Goal: Information Seeking & Learning: Learn about a topic

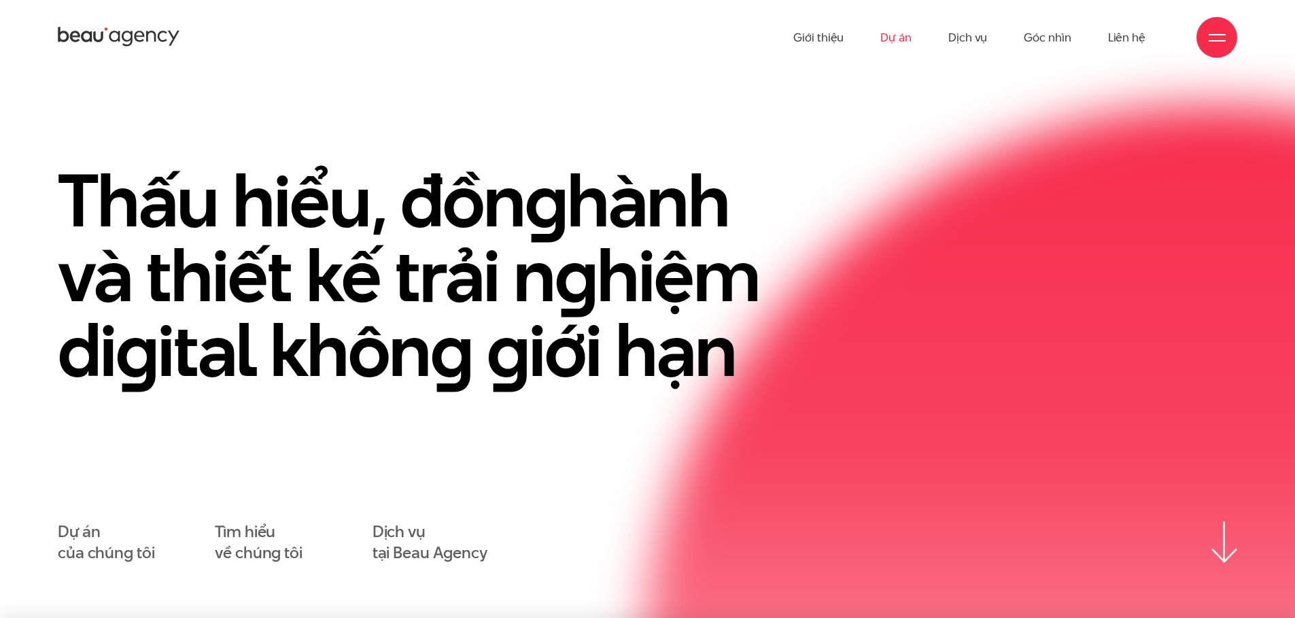
click at [892, 44] on link "Dự án" at bounding box center [896, 37] width 31 height 75
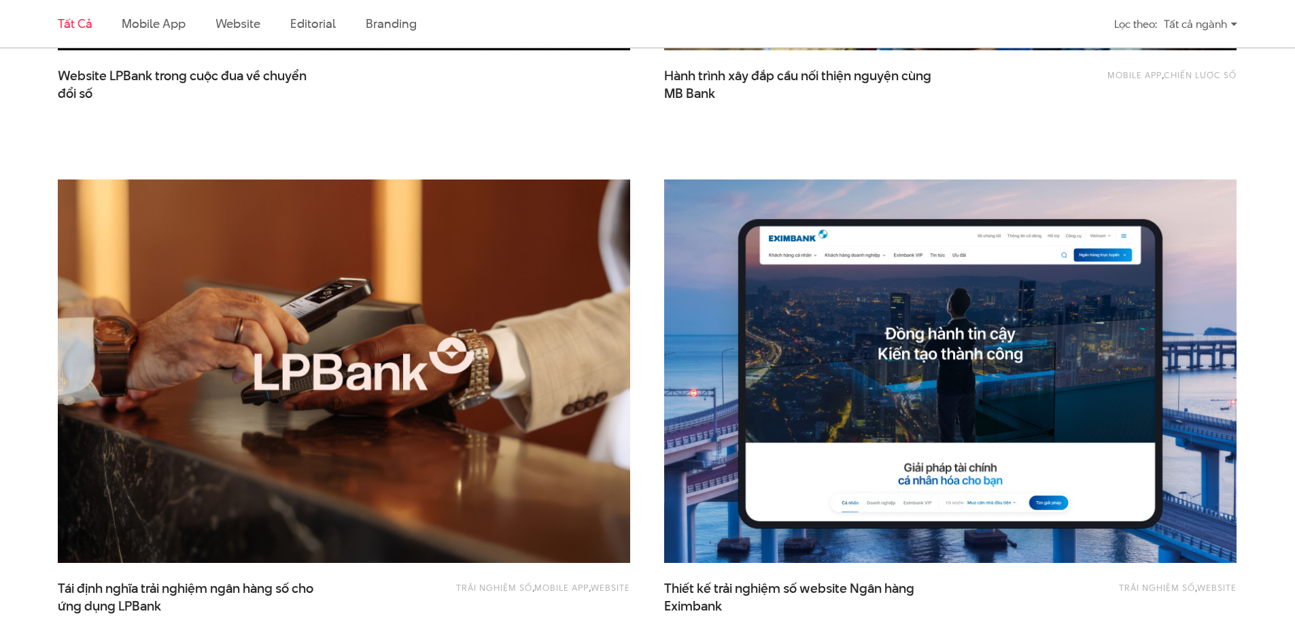
scroll to position [905, 0]
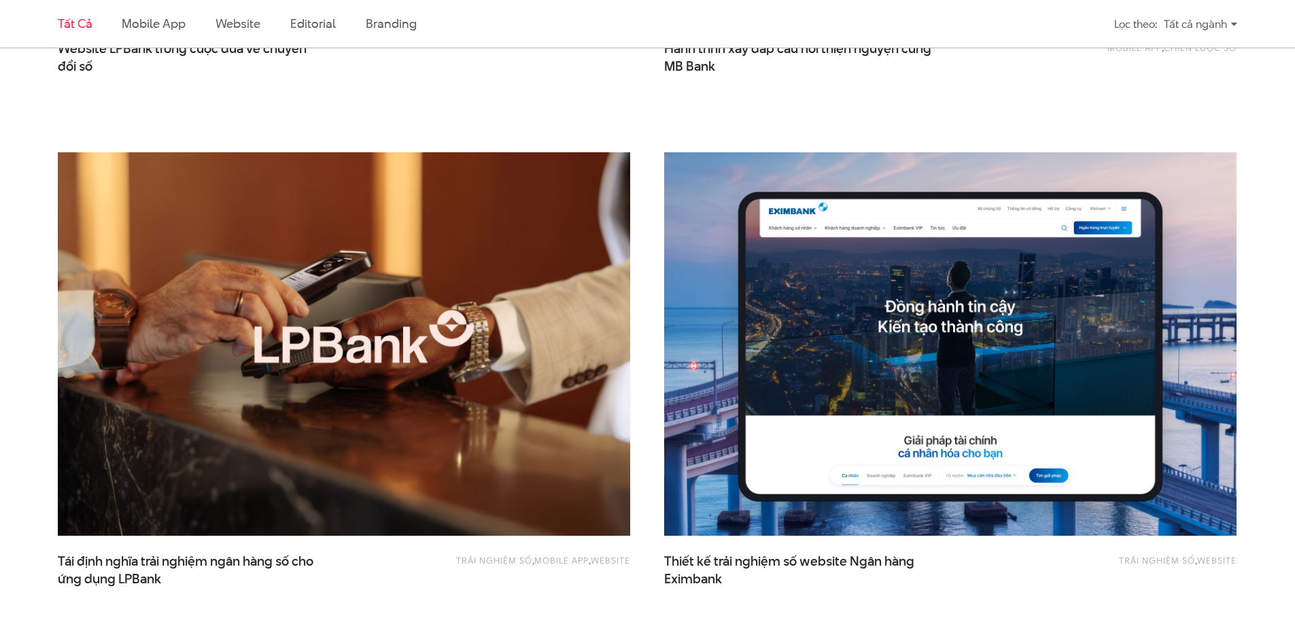
click at [308, 350] on img at bounding box center [344, 344] width 630 height 422
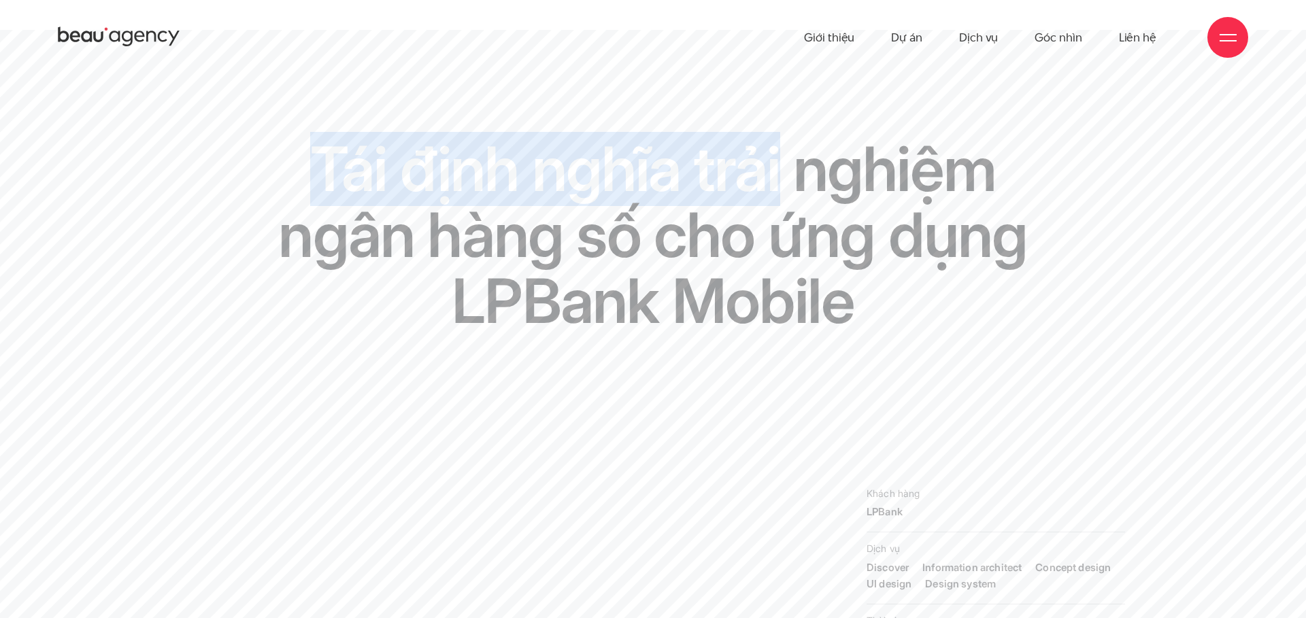
drag, startPoint x: 320, startPoint y: 165, endPoint x: 773, endPoint y: 171, distance: 453.0
click at [773, 171] on h1 "Tái định nghĩa trải nghiệm ngân hàng số cho ứng dụng LPBank Mobile" at bounding box center [653, 235] width 752 height 199
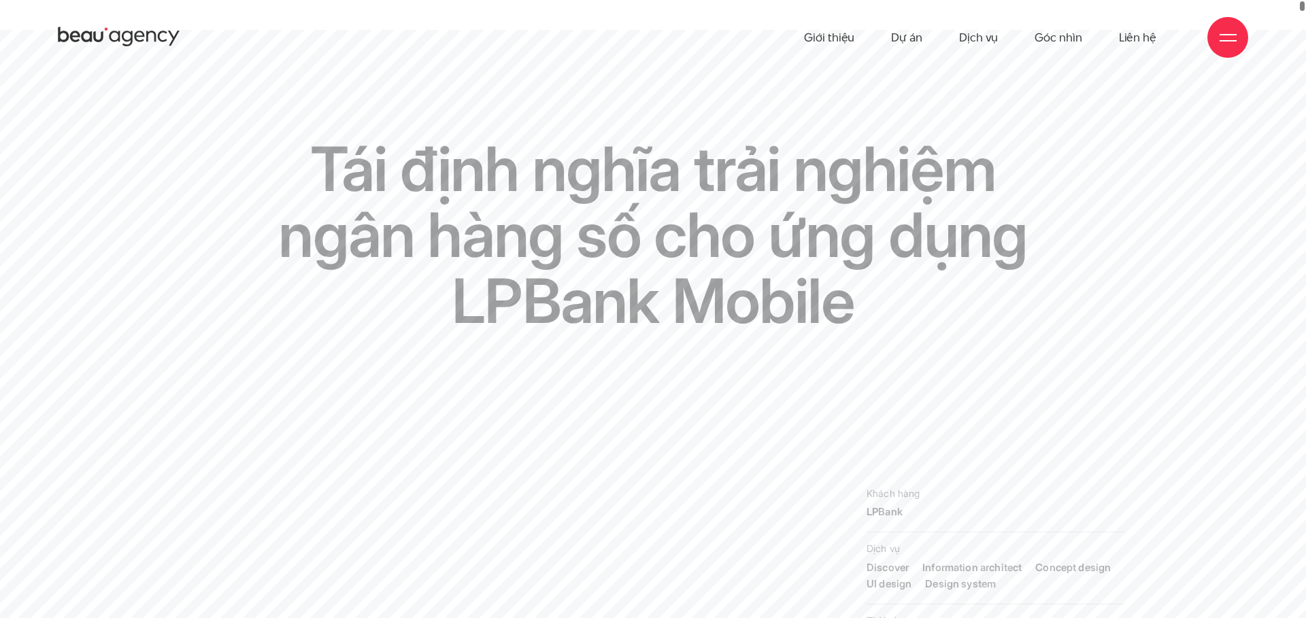
drag, startPoint x: 498, startPoint y: 171, endPoint x: 622, endPoint y: 182, distance: 124.2
click at [498, 171] on h1 "Tái định nghĩa trải nghiệm ngân hàng số cho ứng dụng LPBank Mobile" at bounding box center [653, 235] width 752 height 199
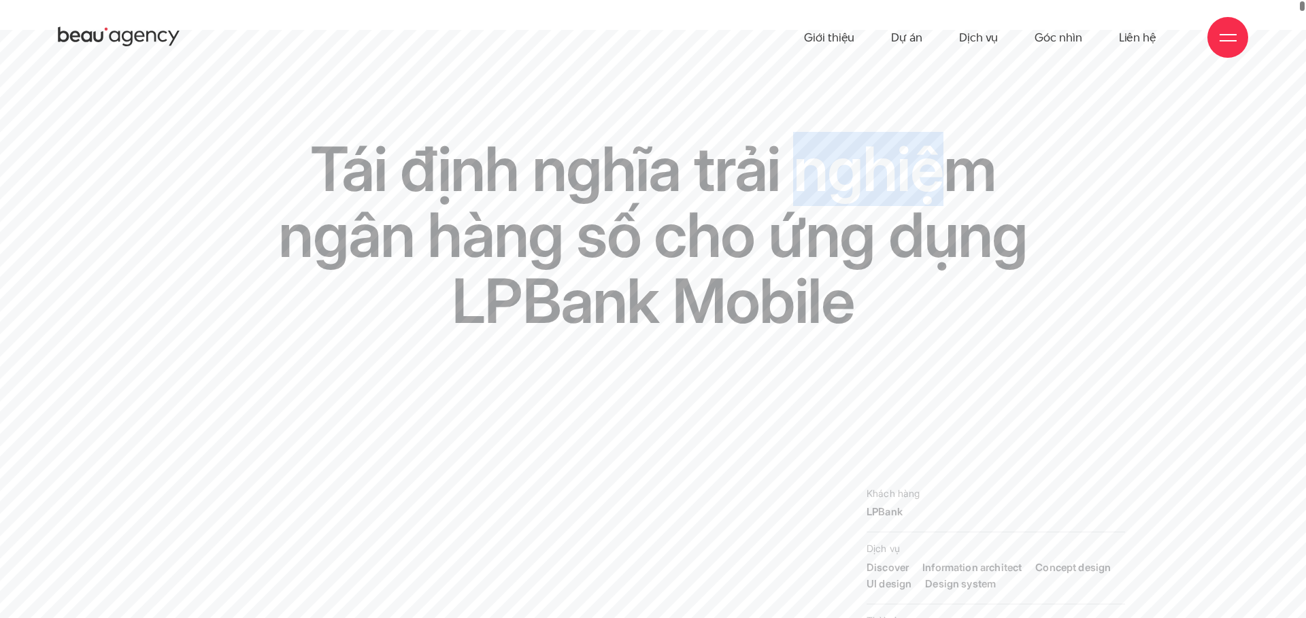
drag, startPoint x: 858, startPoint y: 175, endPoint x: 936, endPoint y: 180, distance: 79.0
click at [950, 180] on h1 "Tái định nghĩa trải nghiệm ngân hàng số cho ứng dụng LPBank Mobile" at bounding box center [653, 235] width 752 height 199
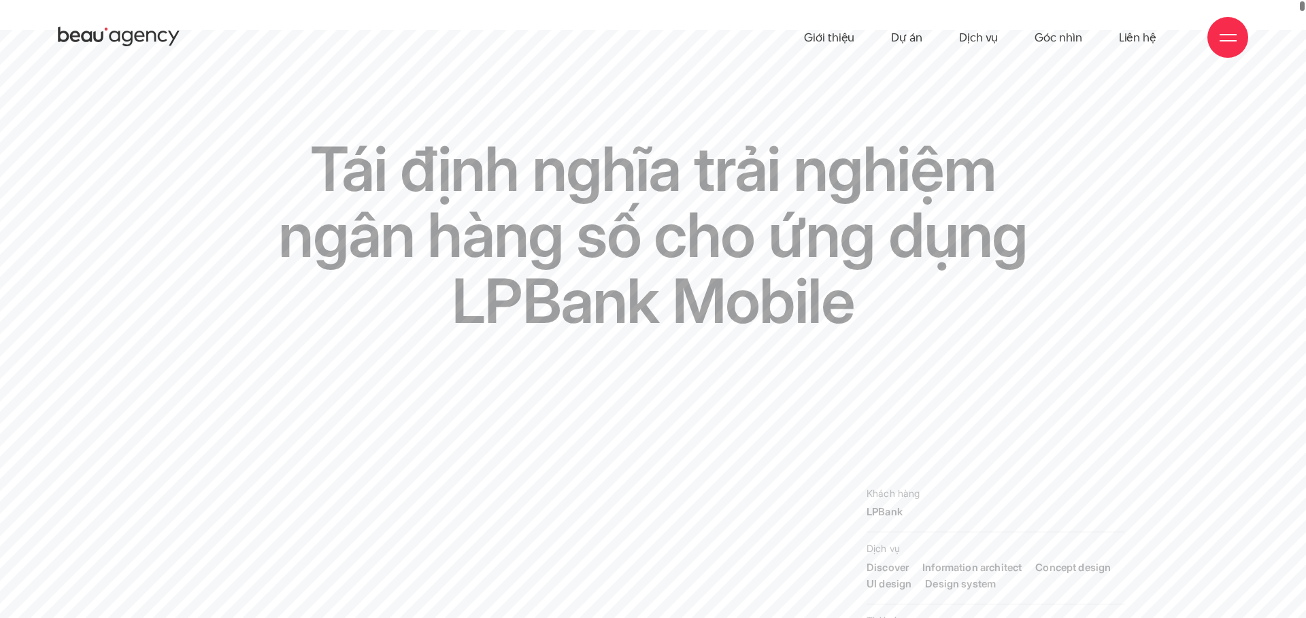
click at [450, 233] on h1 "Tái định nghĩa trải nghiệm ngân hàng số cho ứng dụng LPBank Mobile" at bounding box center [653, 235] width 752 height 199
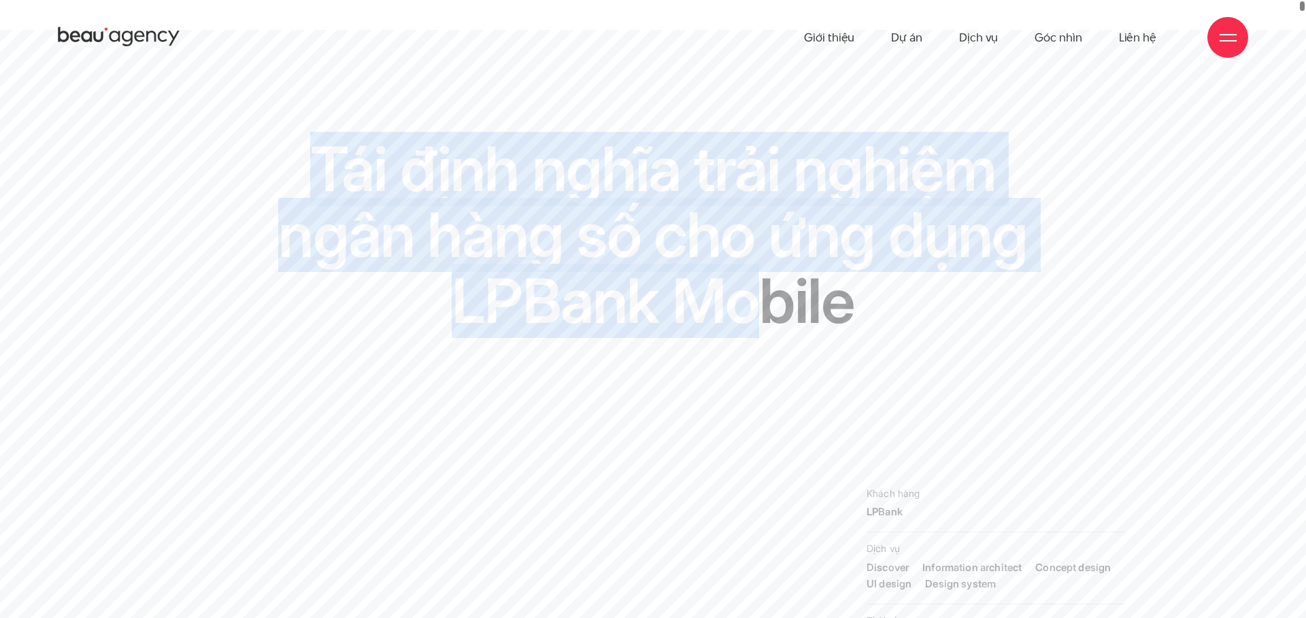
drag, startPoint x: 362, startPoint y: 147, endPoint x: 753, endPoint y: 291, distance: 416.7
click at [753, 291] on h1 "Tái định nghĩa trải nghiệm ngân hàng số cho ứng dụng LPBank Mobile" at bounding box center [653, 235] width 752 height 199
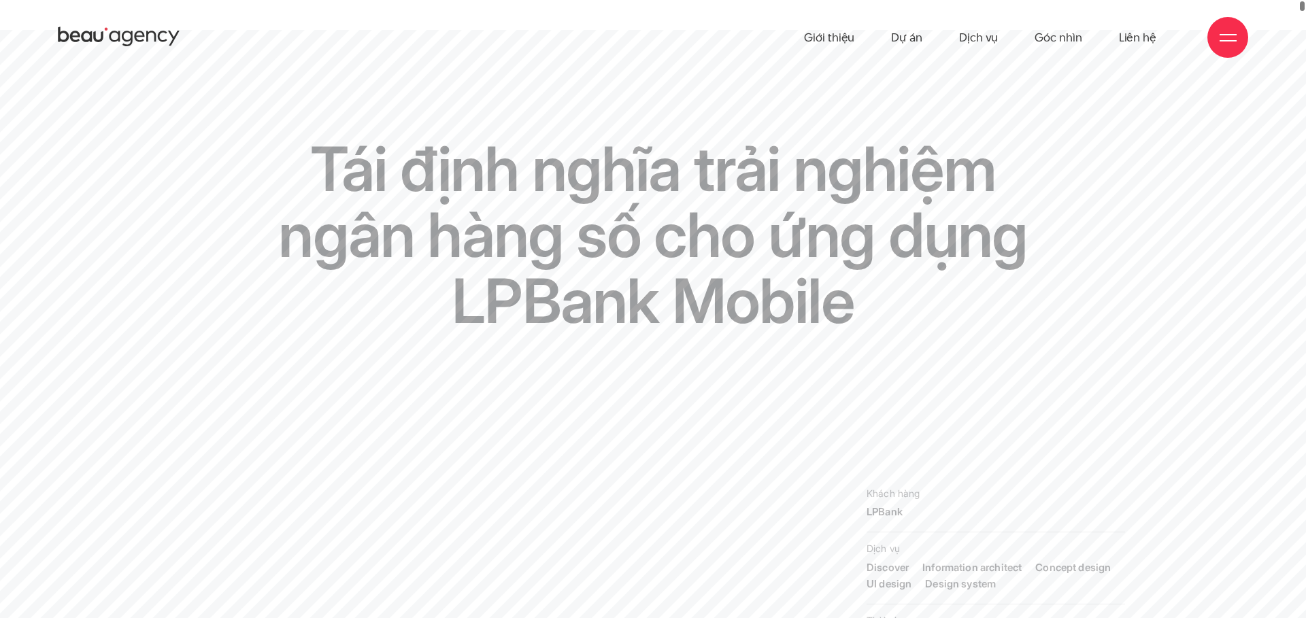
click at [751, 293] on h1 "Tái định nghĩa trải nghiệm ngân hàng số cho ứng dụng LPBank Mobile" at bounding box center [653, 235] width 752 height 199
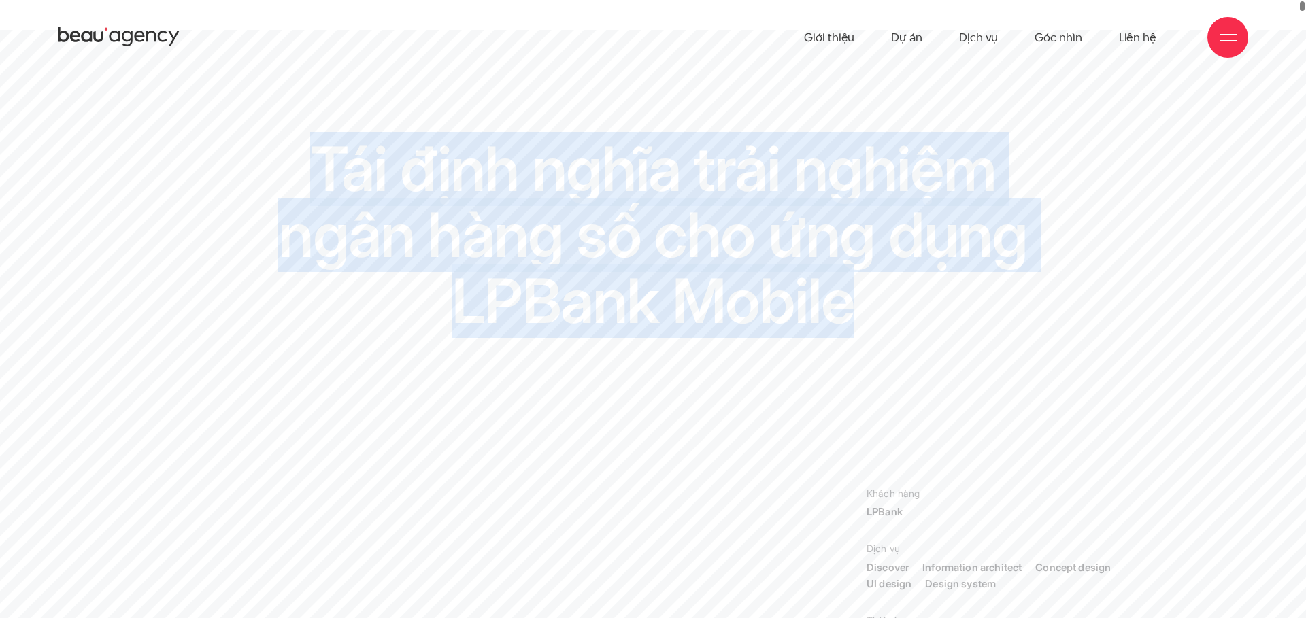
drag, startPoint x: 834, startPoint y: 305, endPoint x: 315, endPoint y: 191, distance: 531.8
click at [315, 191] on h1 "Tái định nghĩa trải nghiệm ngân hàng số cho ứng dụng LPBank Mobile" at bounding box center [653, 235] width 752 height 199
click at [518, 197] on h1 "Tái định nghĩa trải nghiệm ngân hàng số cho ứng dụng LPBank Mobile" at bounding box center [653, 235] width 752 height 199
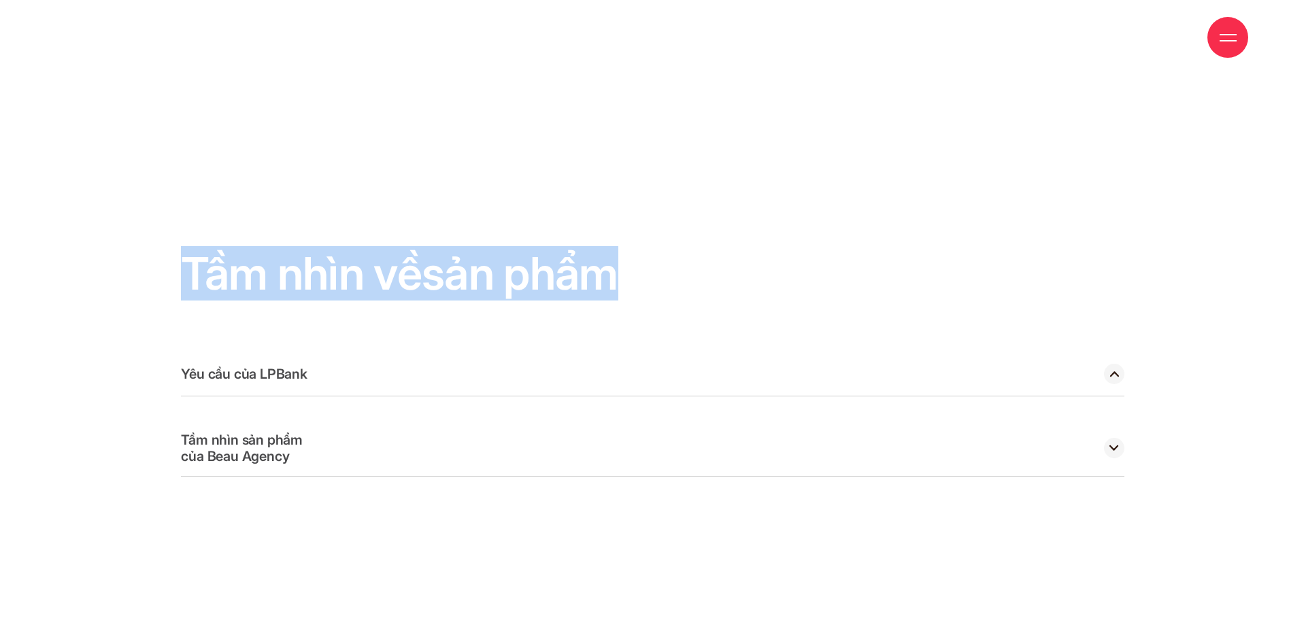
drag, startPoint x: 192, startPoint y: 234, endPoint x: 653, endPoint y: 224, distance: 460.5
click at [653, 250] on h2 "Tầm nhìn về sản phẩm" at bounding box center [652, 274] width 943 height 48
click at [549, 250] on h2 "Tầm nhìn về sản phẩm" at bounding box center [652, 274] width 943 height 48
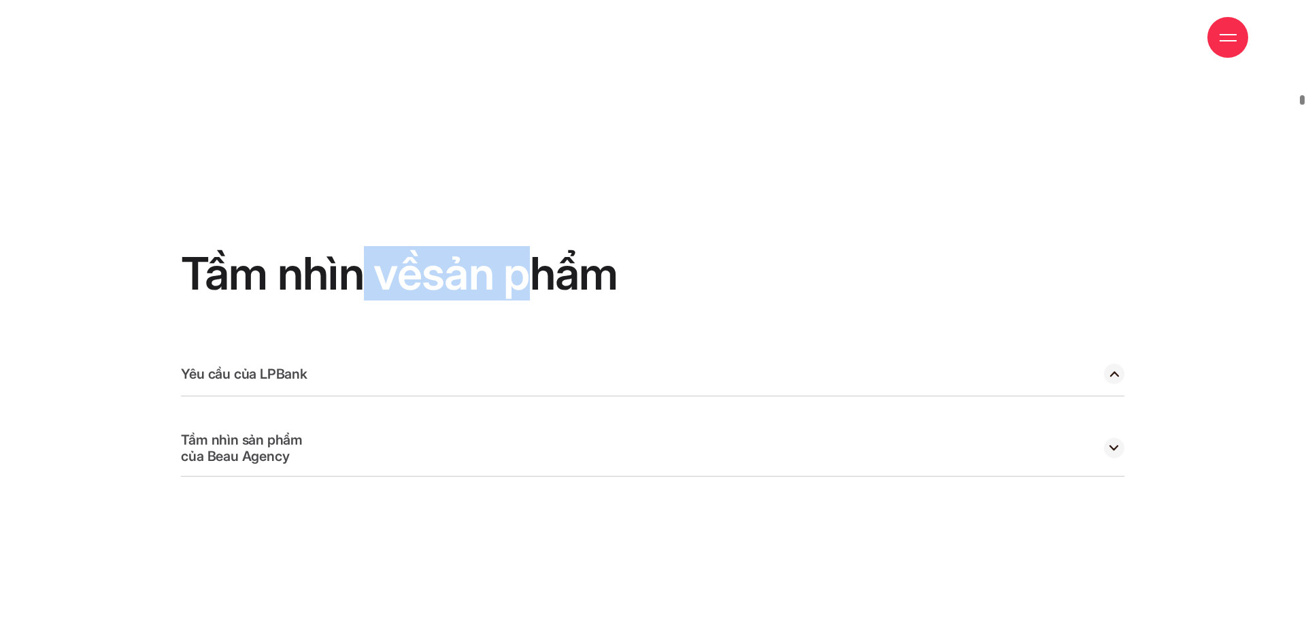
drag, startPoint x: 545, startPoint y: 221, endPoint x: 272, endPoint y: 218, distance: 273.4
click at [371, 250] on h2 "Tầm nhìn về sản phẩm" at bounding box center [652, 274] width 943 height 48
drag, startPoint x: 272, startPoint y: 218, endPoint x: 541, endPoint y: 229, distance: 269.5
click at [534, 250] on h2 "Tầm nhìn về sản phẩm" at bounding box center [652, 274] width 943 height 48
click at [566, 250] on h2 "Tầm nhìn về sản phẩm" at bounding box center [652, 274] width 943 height 48
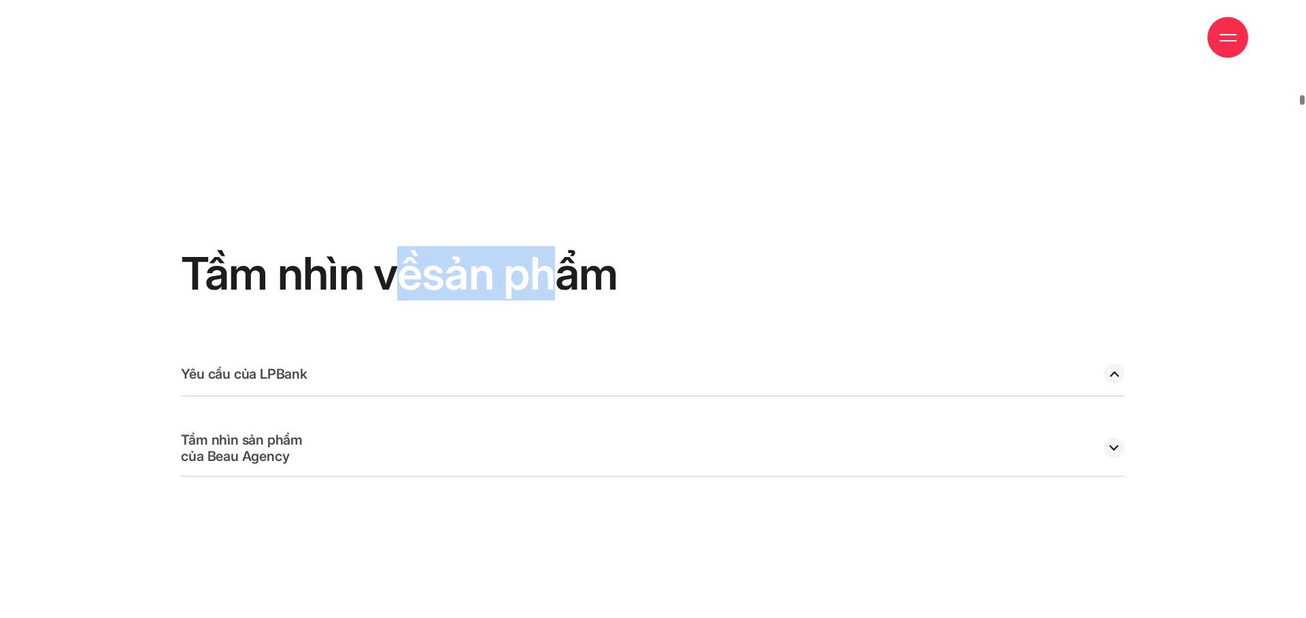
drag, startPoint x: 569, startPoint y: 231, endPoint x: 410, endPoint y: 230, distance: 159.1
click at [410, 250] on h2 "Tầm nhìn về sản phẩm" at bounding box center [652, 274] width 943 height 48
click at [271, 250] on h2 "Tầm nhìn về sản phẩm" at bounding box center [652, 274] width 943 height 48
drag, startPoint x: 294, startPoint y: 226, endPoint x: 534, endPoint y: 228, distance: 239.4
click at [533, 250] on h2 "Tầm nhìn về sản phẩm" at bounding box center [652, 274] width 943 height 48
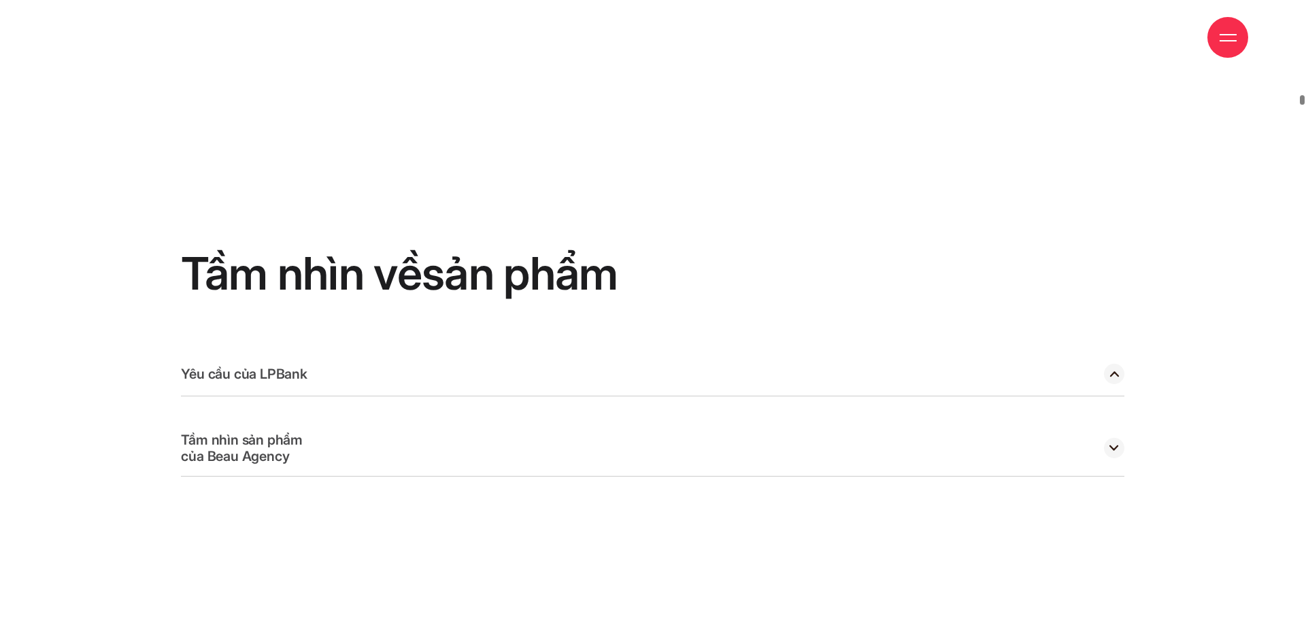
click at [563, 250] on h2 "Tầm nhìn về sản phẩm" at bounding box center [652, 274] width 943 height 48
click at [350, 352] on div "Yêu cầu của LPBank" at bounding box center [652, 374] width 943 height 44
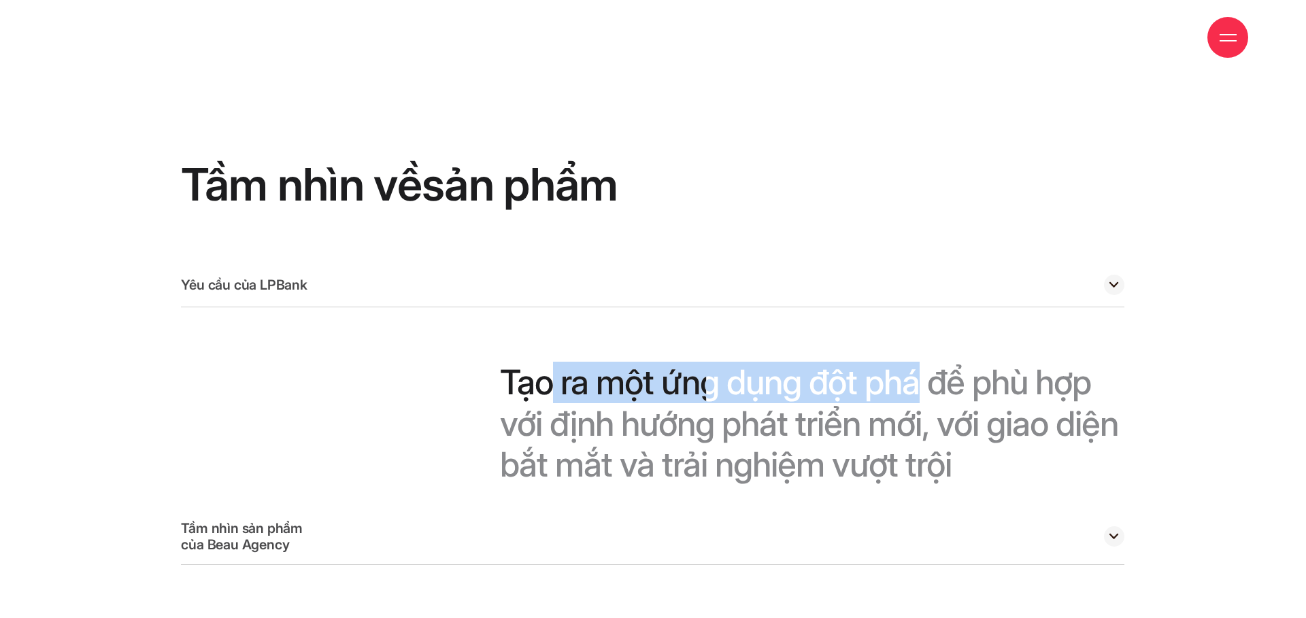
drag, startPoint x: 507, startPoint y: 325, endPoint x: 918, endPoint y: 326, distance: 410.7
click at [918, 326] on div "Tạo ra một ứng dụng đột phá để phù hợp với định hướng phát triển mới, với giao …" at bounding box center [812, 396] width 624 height 178
click at [917, 362] on span "phá" at bounding box center [891, 382] width 55 height 41
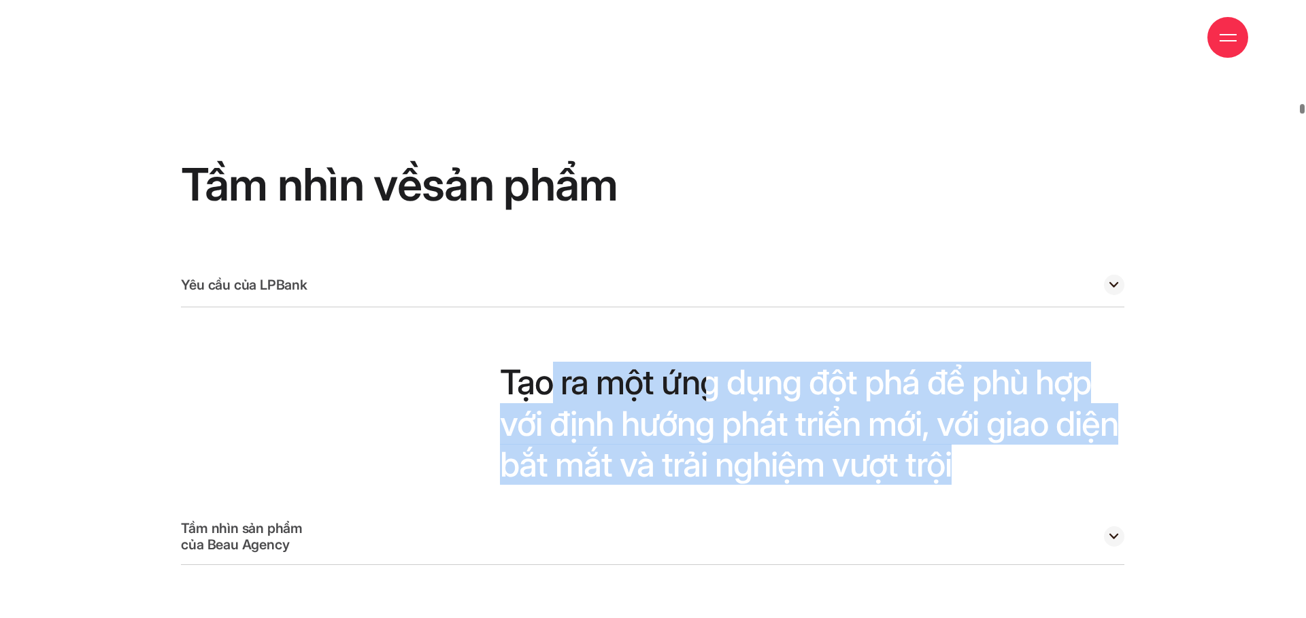
drag, startPoint x: 503, startPoint y: 328, endPoint x: 1100, endPoint y: 390, distance: 599.6
click at [1103, 392] on div "Tạo ra một ứng dụng đột phá để phù hợp với định hướng phát triển mới, với giao …" at bounding box center [812, 396] width 624 height 178
click at [1003, 403] on span "giao" at bounding box center [1017, 423] width 62 height 41
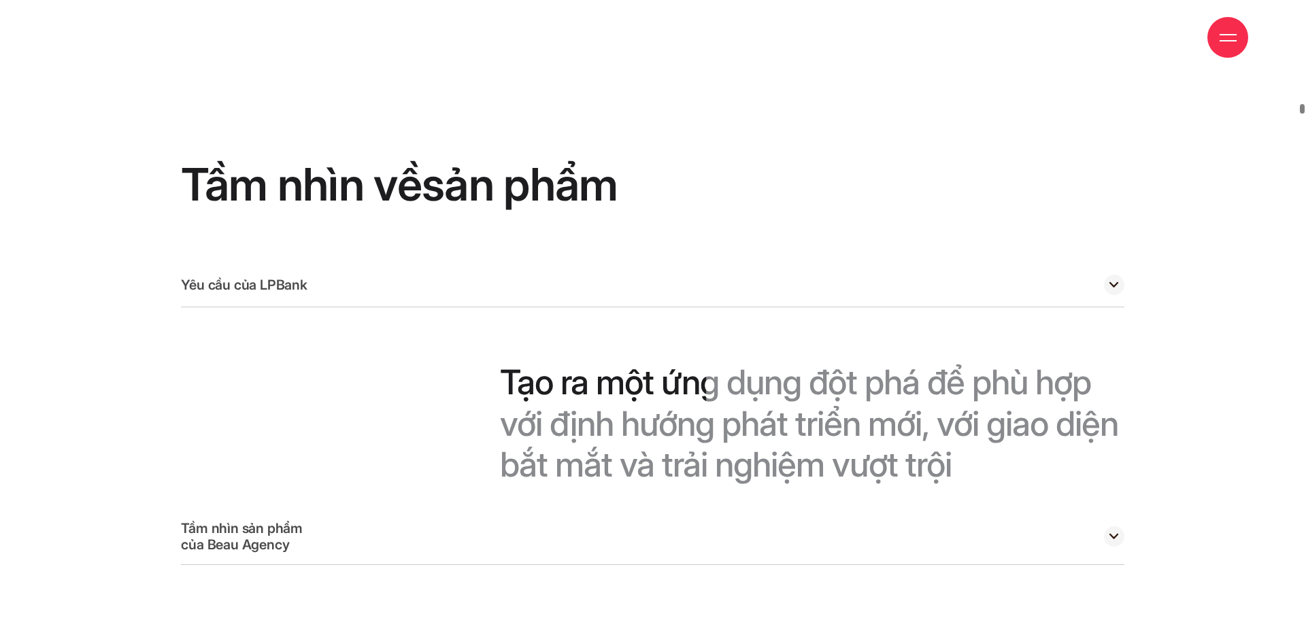
click at [705, 403] on span "hướng" at bounding box center [667, 423] width 93 height 41
click at [533, 403] on span "với" at bounding box center [521, 423] width 42 height 41
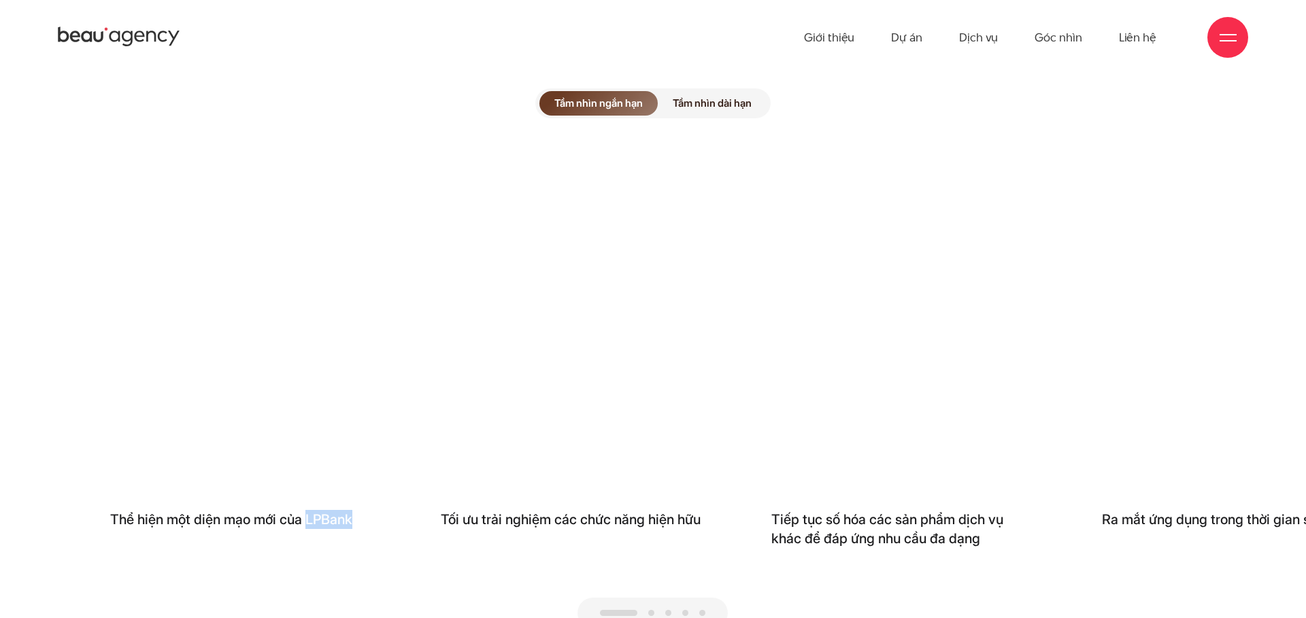
drag, startPoint x: 315, startPoint y: 467, endPoint x: 389, endPoint y: 469, distance: 74.1
click at [389, 510] on h3 "Thể hiện một diện mạo mới của LPBank" at bounding box center [242, 519] width 313 height 19
click at [329, 510] on h3 "Thể hiện một diện mạo mới của LPBank" at bounding box center [242, 519] width 313 height 19
drag, startPoint x: 330, startPoint y: 465, endPoint x: 216, endPoint y: 461, distance: 115.0
click at [216, 510] on h3 "Thể hiện một diện mạo mới của LPBank" at bounding box center [242, 519] width 313 height 19
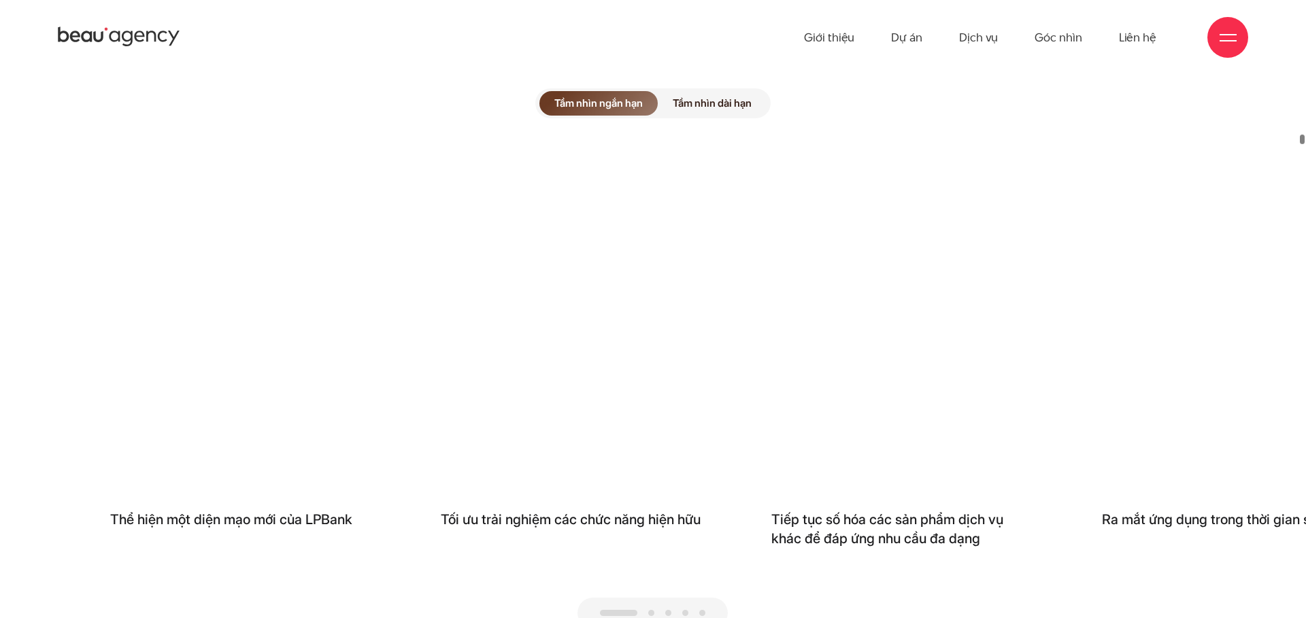
click at [205, 510] on h3 "Thể hiện một diện mạo mới của LPBank" at bounding box center [242, 519] width 313 height 19
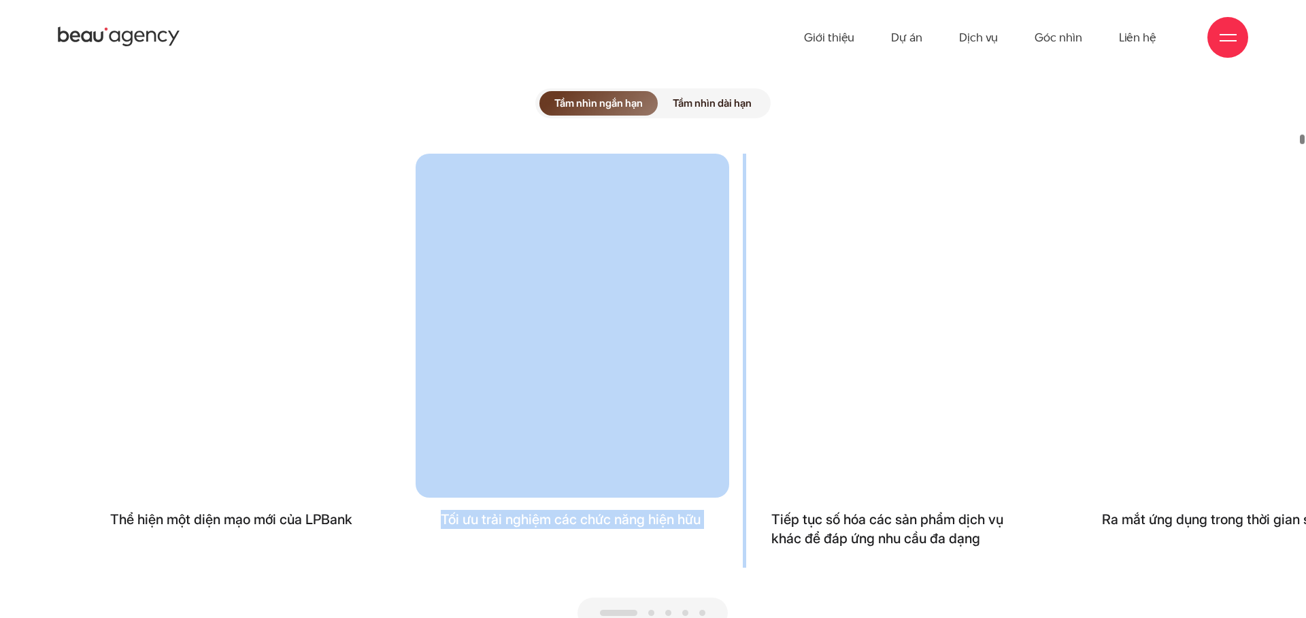
drag, startPoint x: 990, startPoint y: 356, endPoint x: 647, endPoint y: 362, distance: 342.8
click at [645, 358] on div "Thể hiện một diện mạo mới của LPBank Tối ưu trải nghiệm các chức năng hiện hữu …" at bounding box center [653, 361] width 1135 height 414
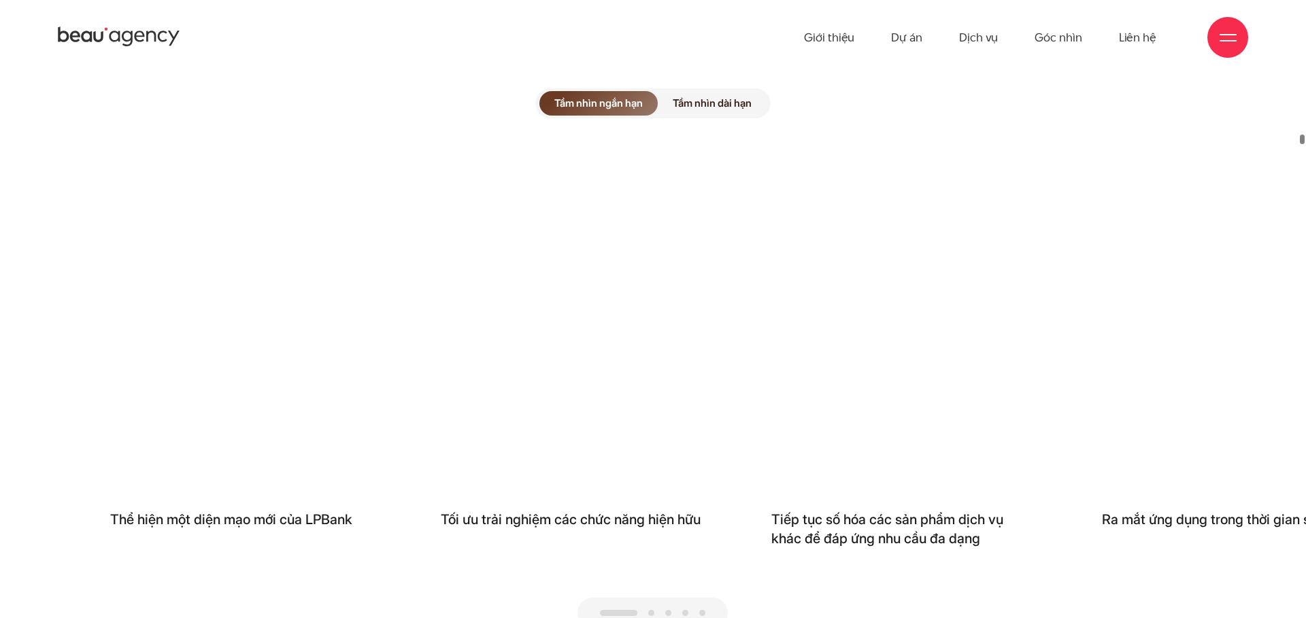
click at [924, 539] on div "Thể hiện một diện mạo mới của LPBank Tối ưu trải nghiệm các chức năng hiện hữu …" at bounding box center [653, 391] width 1135 height 475
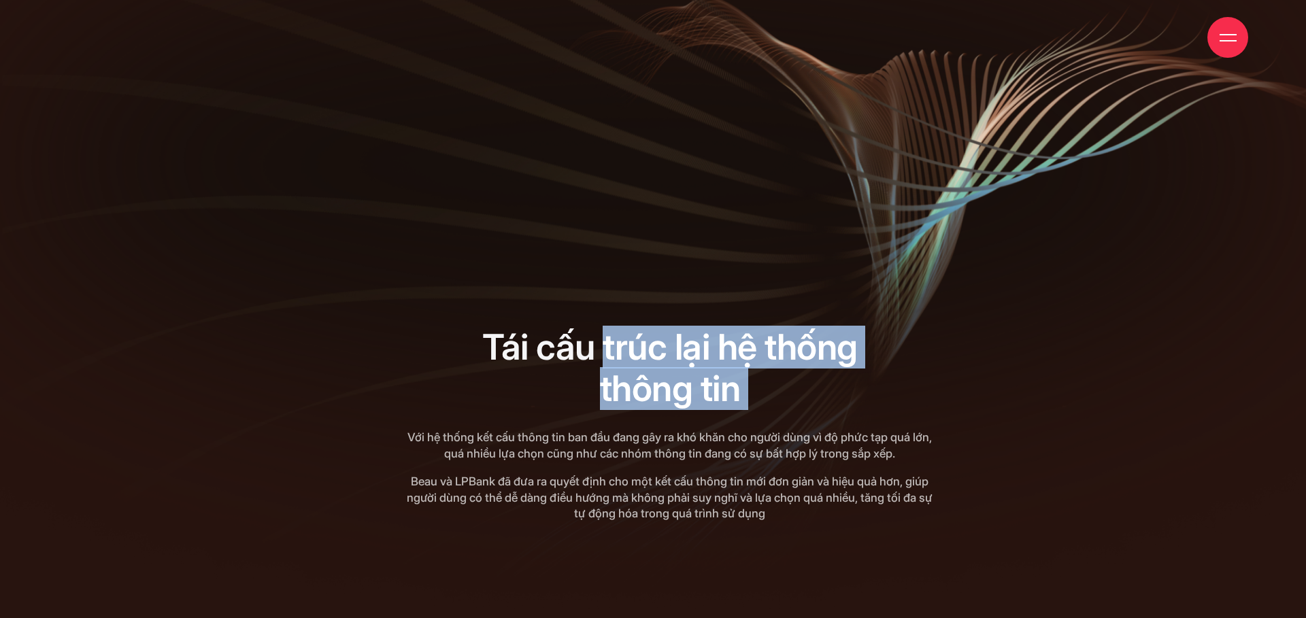
drag, startPoint x: 632, startPoint y: 302, endPoint x: 733, endPoint y: 373, distance: 123.6
click at [733, 373] on div "Tái cấu trúc lại hệ thống thông tin Tái cấu trúc lại hệ thống thông tin Với hệ …" at bounding box center [653, 425] width 560 height 196
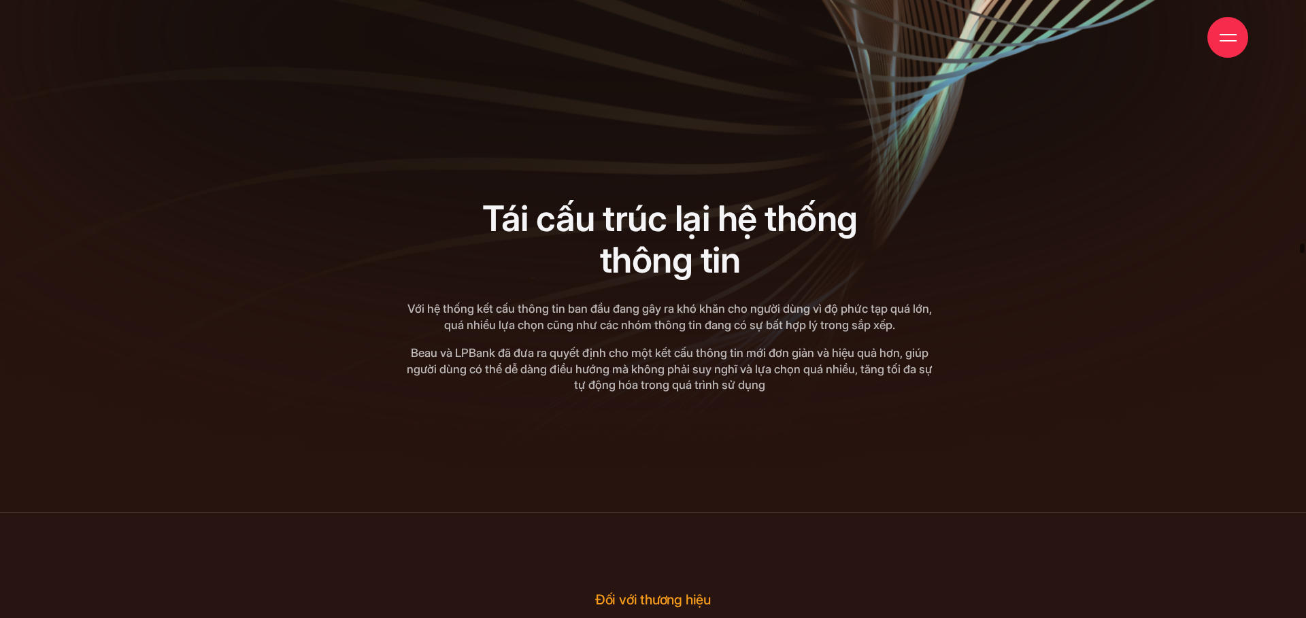
click at [493, 199] on h3 "Tái cấu trúc lại hệ thống thông tin" at bounding box center [670, 240] width 526 height 83
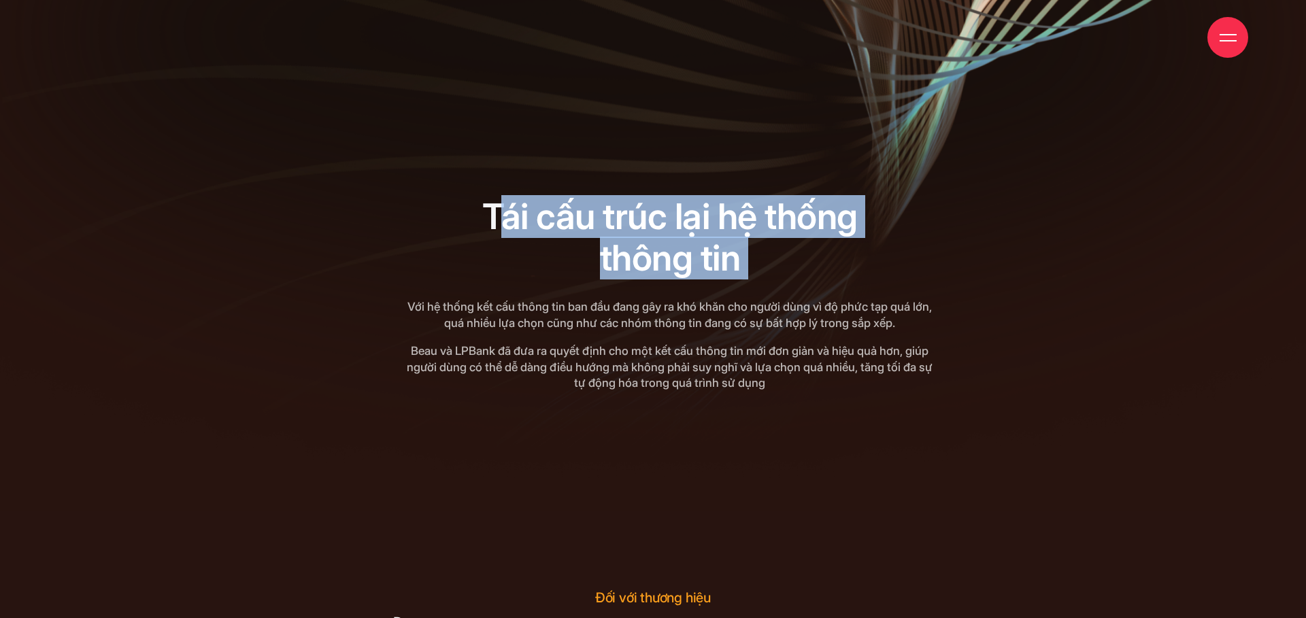
drag, startPoint x: 525, startPoint y: 167, endPoint x: 719, endPoint y: 234, distance: 205.8
click at [719, 234] on div "Tái cấu trúc lại hệ thống thông tin Tái cấu trúc lại hệ thống thông tin Với hệ …" at bounding box center [653, 295] width 560 height 196
